Goal: Browse casually: Explore the website without a specific task or goal

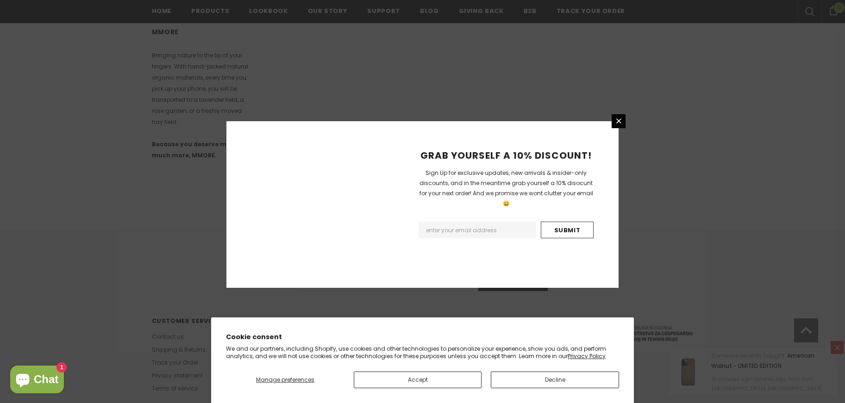
scroll to position [546, 0]
